Goal: Task Accomplishment & Management: Complete application form

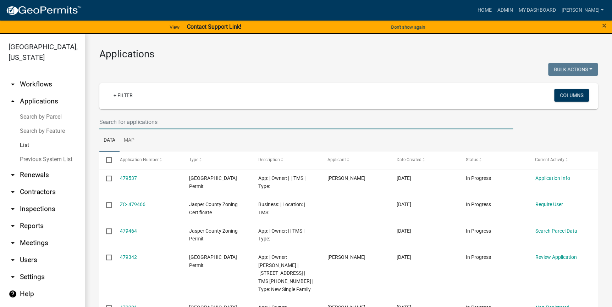
click at [105, 122] on input "text" at bounding box center [305, 122] width 413 height 15
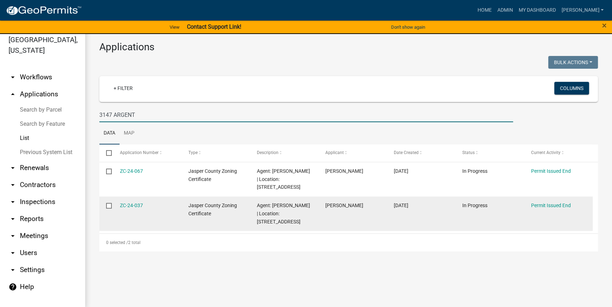
scroll to position [8, 0]
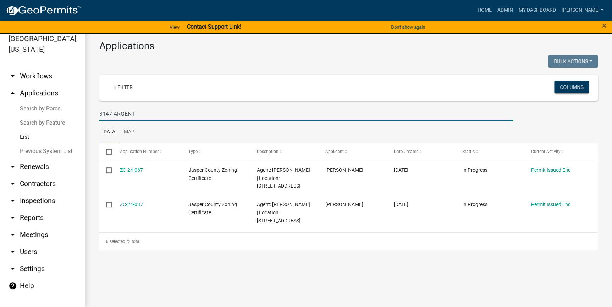
click at [105, 111] on input "3147 ARGENT" at bounding box center [305, 114] width 413 height 15
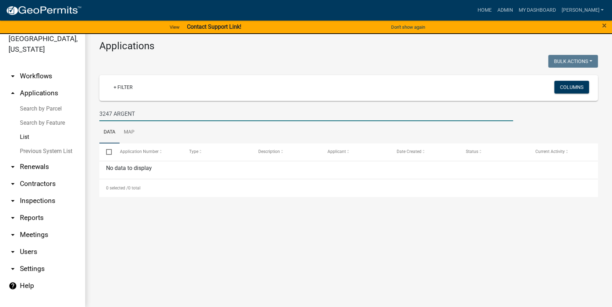
drag, startPoint x: 112, startPoint y: 112, endPoint x: 106, endPoint y: 113, distance: 5.8
click at [106, 113] on input "3247 ARGENT" at bounding box center [305, 114] width 413 height 15
type input "3273 ARGENT"
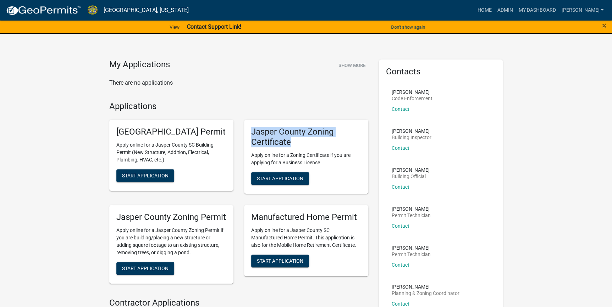
drag, startPoint x: 324, startPoint y: 139, endPoint x: 245, endPoint y: 133, distance: 79.7
click at [245, 133] on div "Jasper County Zoning Certificate Apply online for a Zoning Certificate if you a…" at bounding box center [306, 157] width 124 height 74
click at [602, 10] on link "[PERSON_NAME]" at bounding box center [582, 10] width 48 height 13
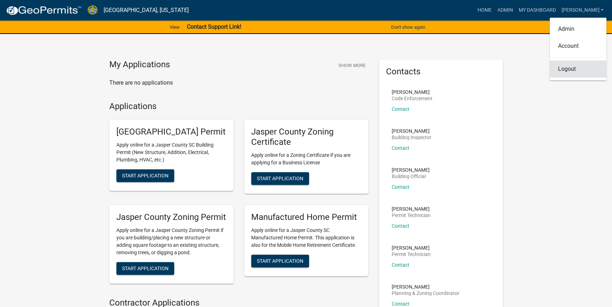
click at [568, 71] on link "Logout" at bounding box center [577, 69] width 57 height 17
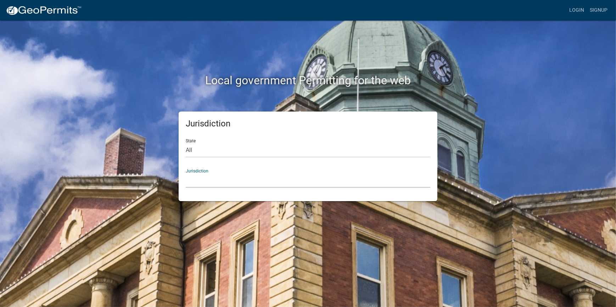
click at [226, 185] on select "[GEOGRAPHIC_DATA], [US_STATE] [GEOGRAPHIC_DATA], [US_STATE][PERSON_NAME][GEOGRA…" at bounding box center [308, 180] width 245 height 15
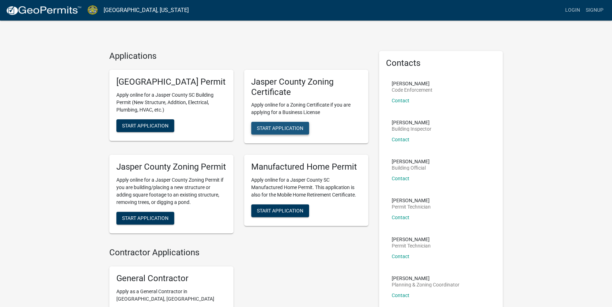
click at [301, 126] on span "Start Application" at bounding box center [280, 129] width 46 height 6
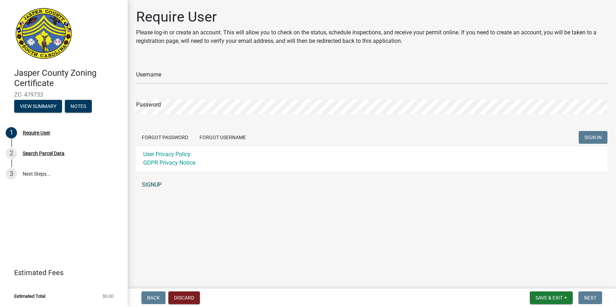
click at [146, 185] on link "SIGNUP" at bounding box center [372, 185] width 472 height 14
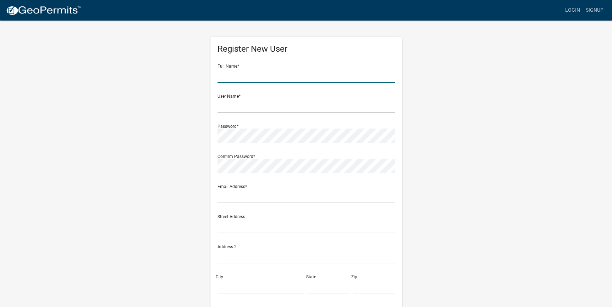
click at [243, 76] on input "text" at bounding box center [305, 75] width 177 height 15
type input "[PERSON_NAME] [PERSON_NAME]"
click at [280, 104] on input "text" at bounding box center [305, 106] width 177 height 15
type input "BRIANXROMO"
click at [261, 111] on input "BRIANXROMO" at bounding box center [305, 106] width 177 height 15
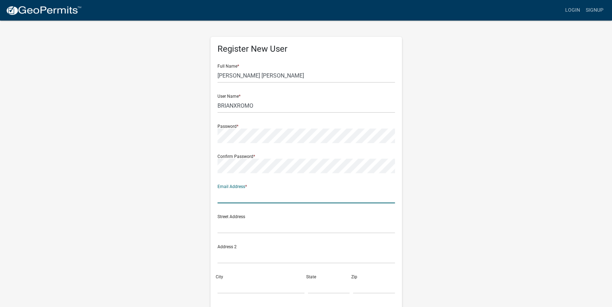
click at [337, 197] on input "text" at bounding box center [305, 196] width 177 height 15
type input "[EMAIL_ADDRESS][DOMAIN_NAME]"
click at [304, 230] on input "text" at bounding box center [305, 226] width 177 height 15
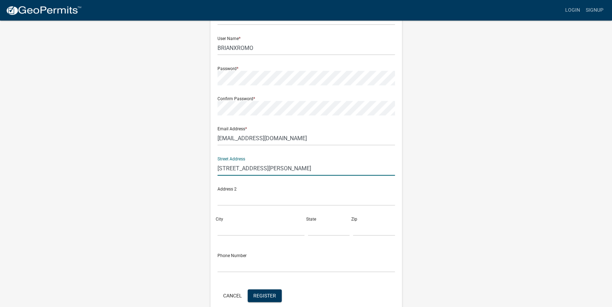
scroll to position [64, 0]
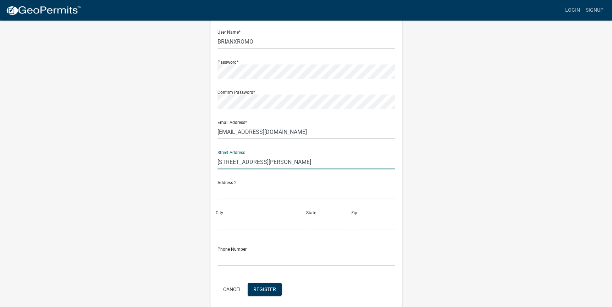
type input "[STREET_ADDRESS][PERSON_NAME]"
click at [258, 226] on input "City" at bounding box center [260, 222] width 87 height 15
type input "RIDGELAND"
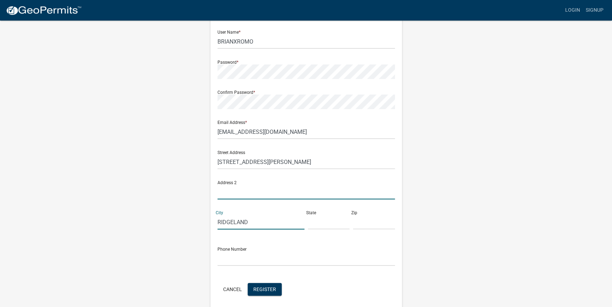
type input "HOBA"
type input "SC"
type input "29936"
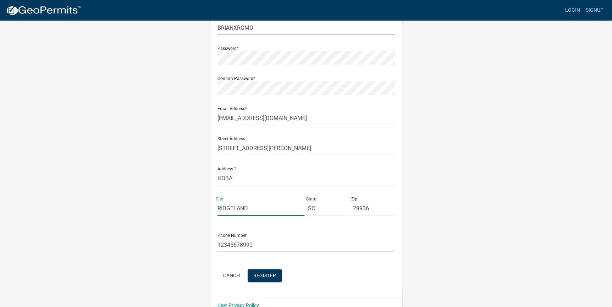
scroll to position [91, 0]
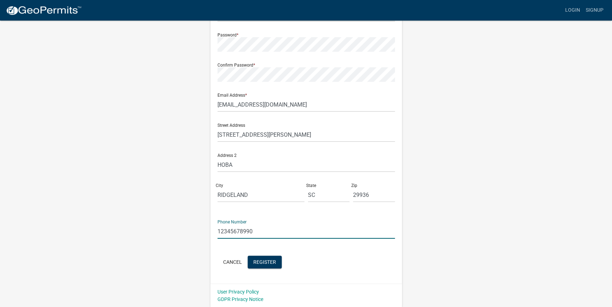
click at [293, 230] on input "12345678990" at bounding box center [305, 231] width 177 height 15
type input "1"
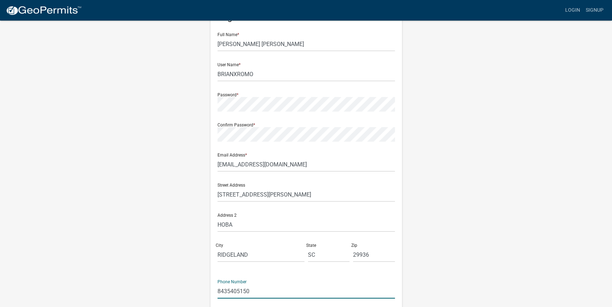
scroll to position [27, 0]
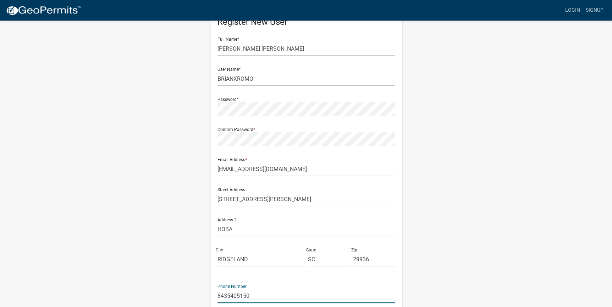
type input "8435405150"
click at [244, 226] on input "HOBA" at bounding box center [305, 229] width 177 height 15
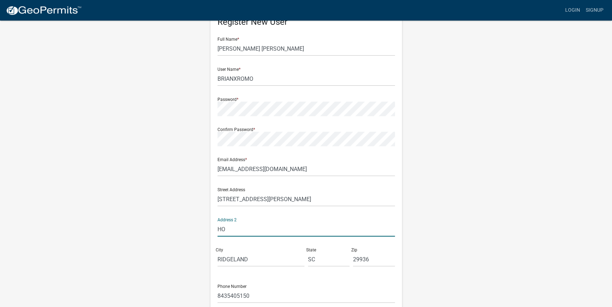
type input "H"
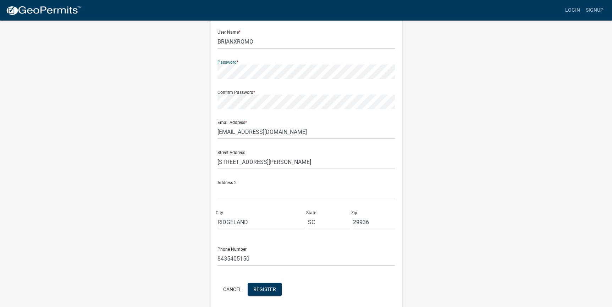
scroll to position [91, 0]
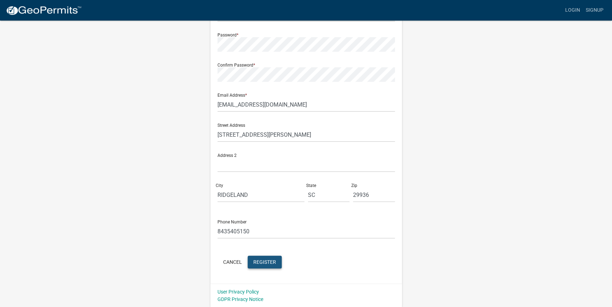
click at [256, 268] on button "Register" at bounding box center [265, 262] width 34 height 13
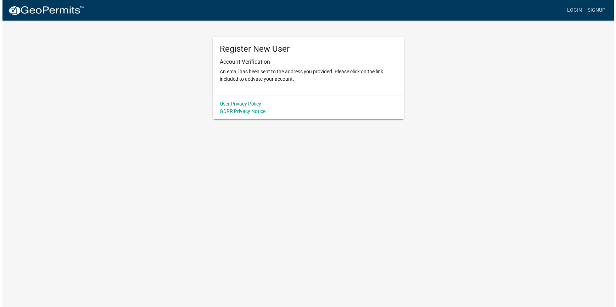
scroll to position [0, 0]
click at [259, 63] on h6 "Account Verification" at bounding box center [307, 62] width 177 height 7
click at [272, 60] on h6 "Account Verification" at bounding box center [307, 62] width 177 height 7
click at [276, 45] on h5 "Register New User" at bounding box center [307, 49] width 177 height 10
click at [582, 7] on link "Login" at bounding box center [577, 10] width 21 height 13
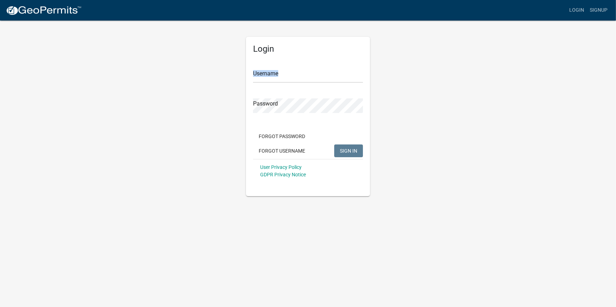
click at [312, 69] on div "Username" at bounding box center [308, 71] width 110 height 24
click at [312, 73] on input "Username" at bounding box center [308, 75] width 110 height 15
click at [274, 77] on input "Username" at bounding box center [308, 75] width 110 height 15
type input "BRIANXROMO"
click at [300, 113] on form "Username BRIANXROMO Password Forgot Password Forgot Username SIGN IN User Priva…" at bounding box center [308, 121] width 110 height 124
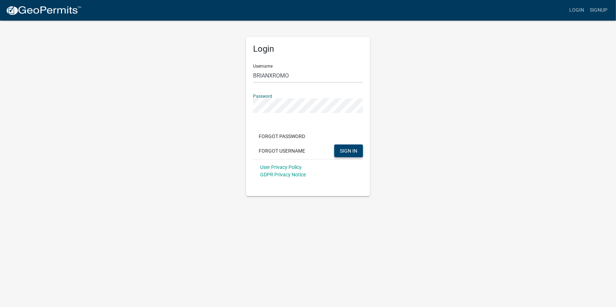
click at [349, 148] on button "SIGN IN" at bounding box center [348, 151] width 29 height 13
